Goal: Task Accomplishment & Management: Manage account settings

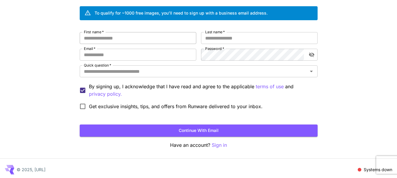
scroll to position [46, 0]
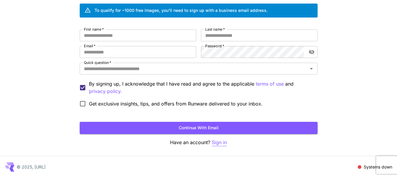
click at [221, 141] on p "Sign in" at bounding box center [219, 142] width 15 height 7
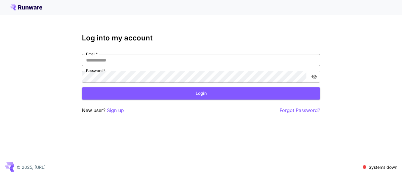
click at [130, 58] on input "Email   *" at bounding box center [201, 60] width 238 height 12
paste input "**********"
type input "**********"
click at [129, 93] on button "Login" at bounding box center [201, 93] width 238 height 12
click at [121, 110] on p "Sign up" at bounding box center [115, 110] width 17 height 7
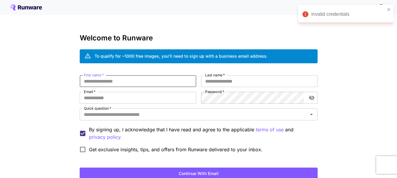
click at [131, 83] on input "First name   *" at bounding box center [138, 81] width 117 height 12
type input "****"
click at [219, 81] on input "Last name   *" at bounding box center [259, 81] width 117 height 12
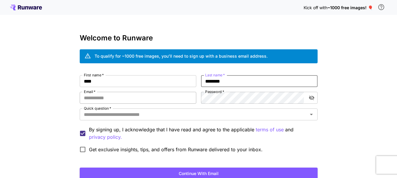
type input "********"
click at [155, 98] on input "Email   *" at bounding box center [138, 98] width 117 height 12
paste input "**********"
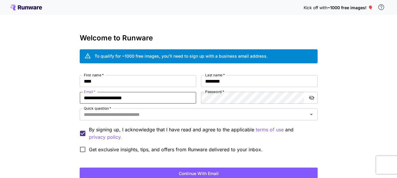
type input "**********"
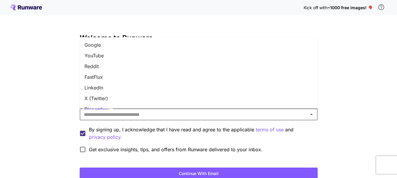
click at [182, 116] on input "Quick question   *" at bounding box center [194, 114] width 225 height 8
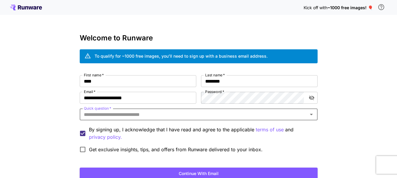
click at [114, 115] on input "Quick question   *" at bounding box center [194, 114] width 225 height 8
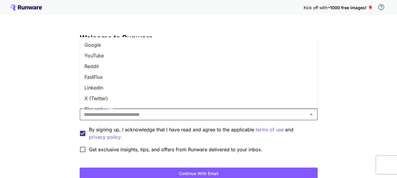
click at [108, 46] on li "Google" at bounding box center [199, 45] width 238 height 11
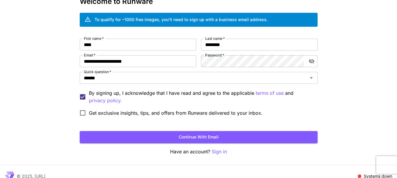
scroll to position [37, 0]
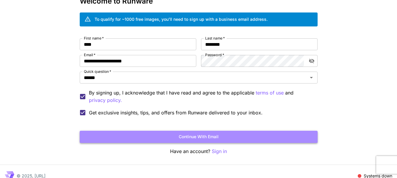
click at [169, 139] on button "Continue with email" at bounding box center [199, 137] width 238 height 12
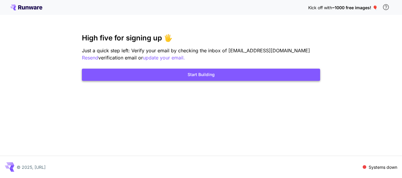
click at [221, 71] on button "Start Building" at bounding box center [201, 75] width 238 height 12
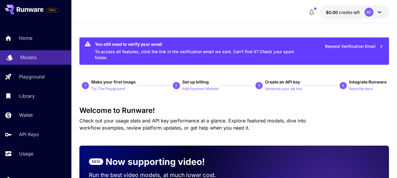
click at [32, 59] on p "Models" at bounding box center [28, 57] width 16 height 7
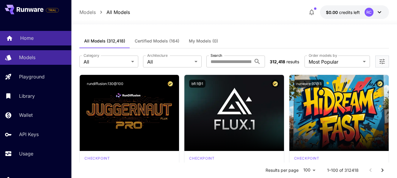
click at [29, 35] on p "Home" at bounding box center [26, 38] width 13 height 7
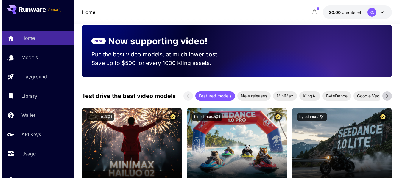
scroll to position [119, 0]
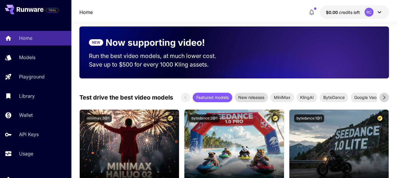
click at [235, 101] on span "New releases" at bounding box center [251, 97] width 33 height 6
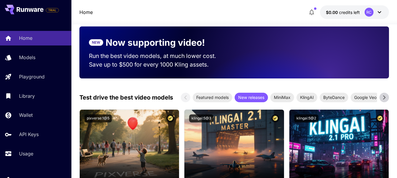
click at [380, 102] on icon at bounding box center [384, 97] width 9 height 9
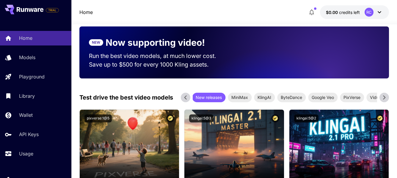
click at [380, 102] on icon at bounding box center [384, 97] width 9 height 9
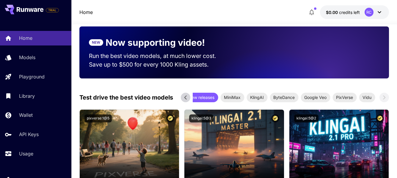
click at [385, 13] on button "$0.00 credits left RC" at bounding box center [354, 12] width 69 height 14
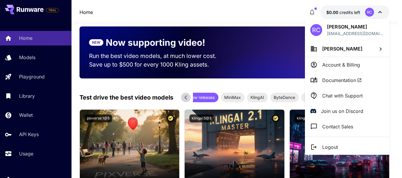
click at [340, 63] on p "Account & Billing" at bounding box center [341, 64] width 38 height 7
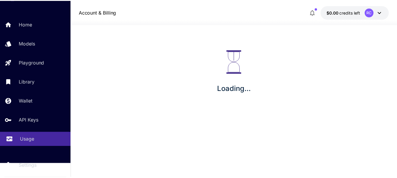
scroll to position [30, 0]
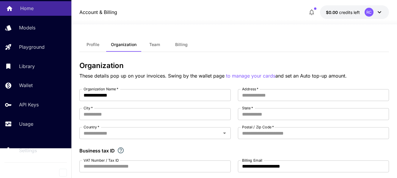
click at [30, 10] on p "Home" at bounding box center [26, 8] width 13 height 7
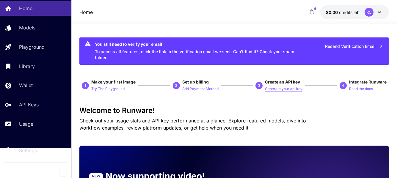
click at [285, 86] on p "Generate your api key" at bounding box center [283, 89] width 37 height 6
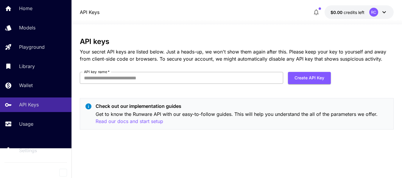
click at [180, 76] on input "API key name   *" at bounding box center [182, 78] width 204 height 12
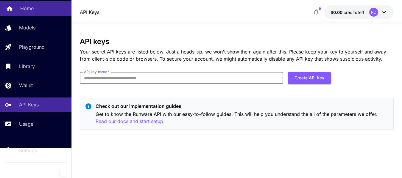
click at [37, 4] on link "Home" at bounding box center [35, 8] width 71 height 15
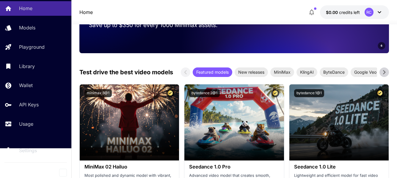
scroll to position [176, 0]
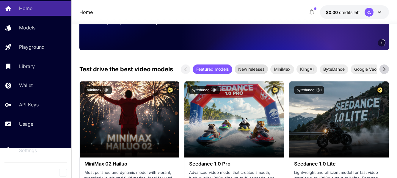
click at [235, 74] on div "New releases" at bounding box center [251, 70] width 33 height 10
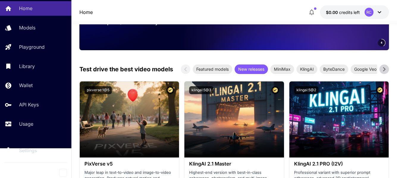
click at [235, 74] on div "New releases" at bounding box center [251, 70] width 33 height 10
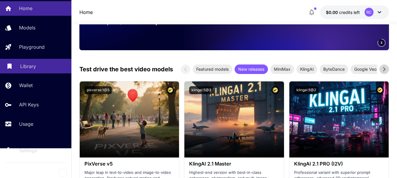
scroll to position [0, 0]
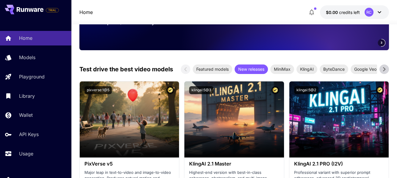
click at [21, 5] on button at bounding box center [24, 10] width 39 height 10
